Goal: Share content: Share content

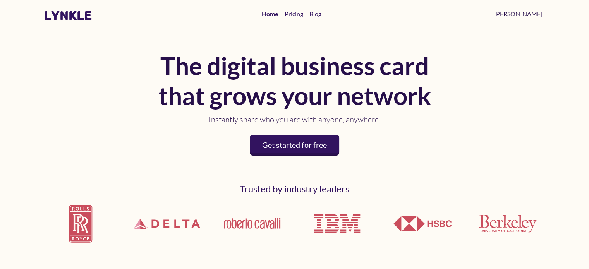
click at [541, 14] on link "[PERSON_NAME]" at bounding box center [518, 13] width 55 height 15
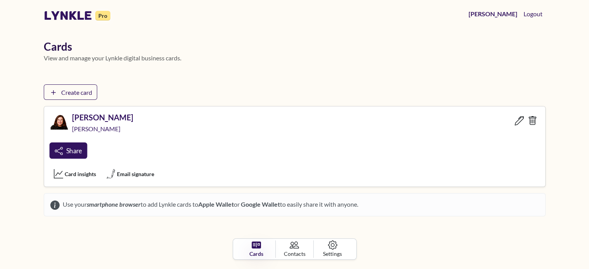
click at [71, 148] on span "Share" at bounding box center [74, 151] width 16 height 8
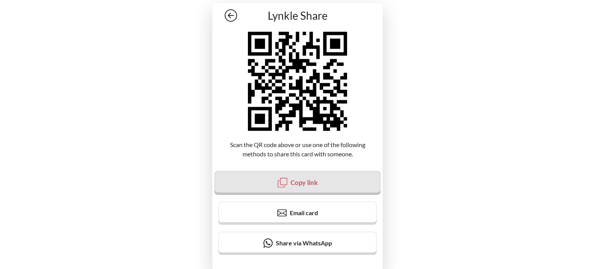
click at [315, 183] on span "Copy link" at bounding box center [303, 182] width 27 height 8
